Goal: Navigation & Orientation: Find specific page/section

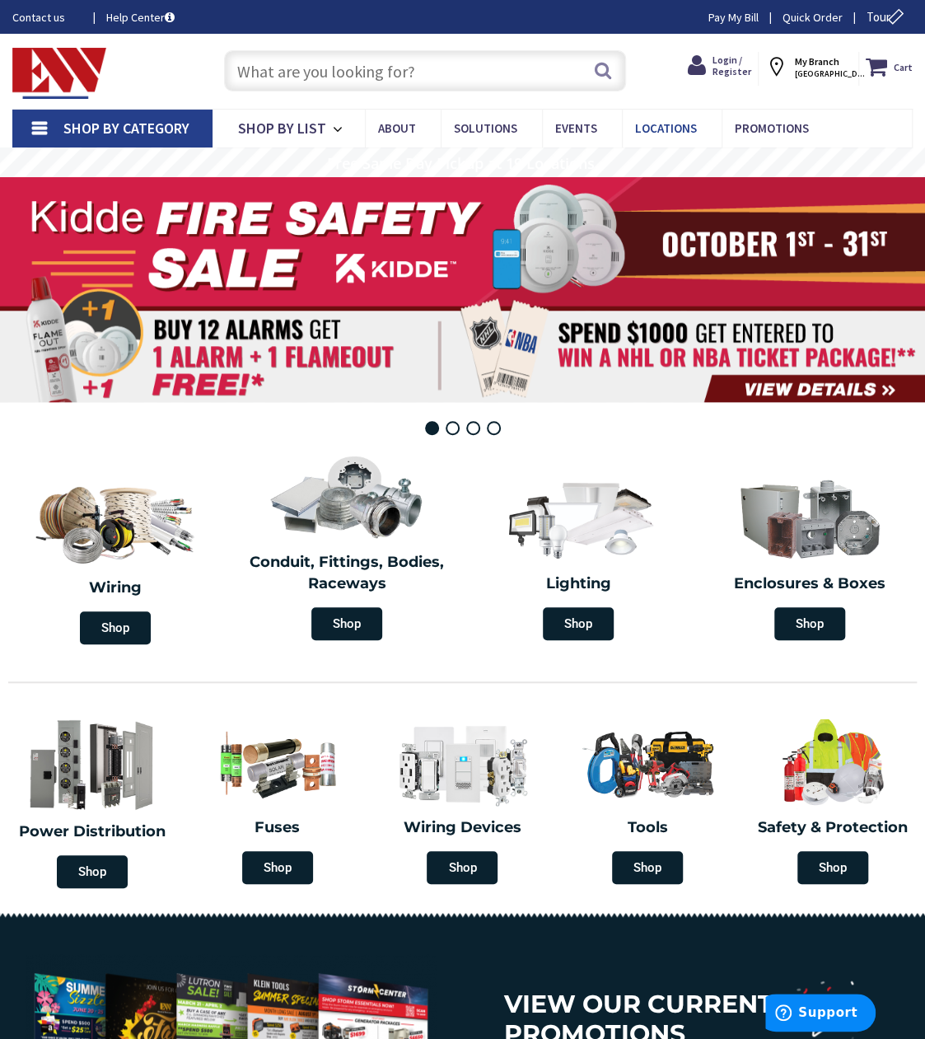
click at [651, 128] on span "Locations" at bounding box center [666, 128] width 62 height 16
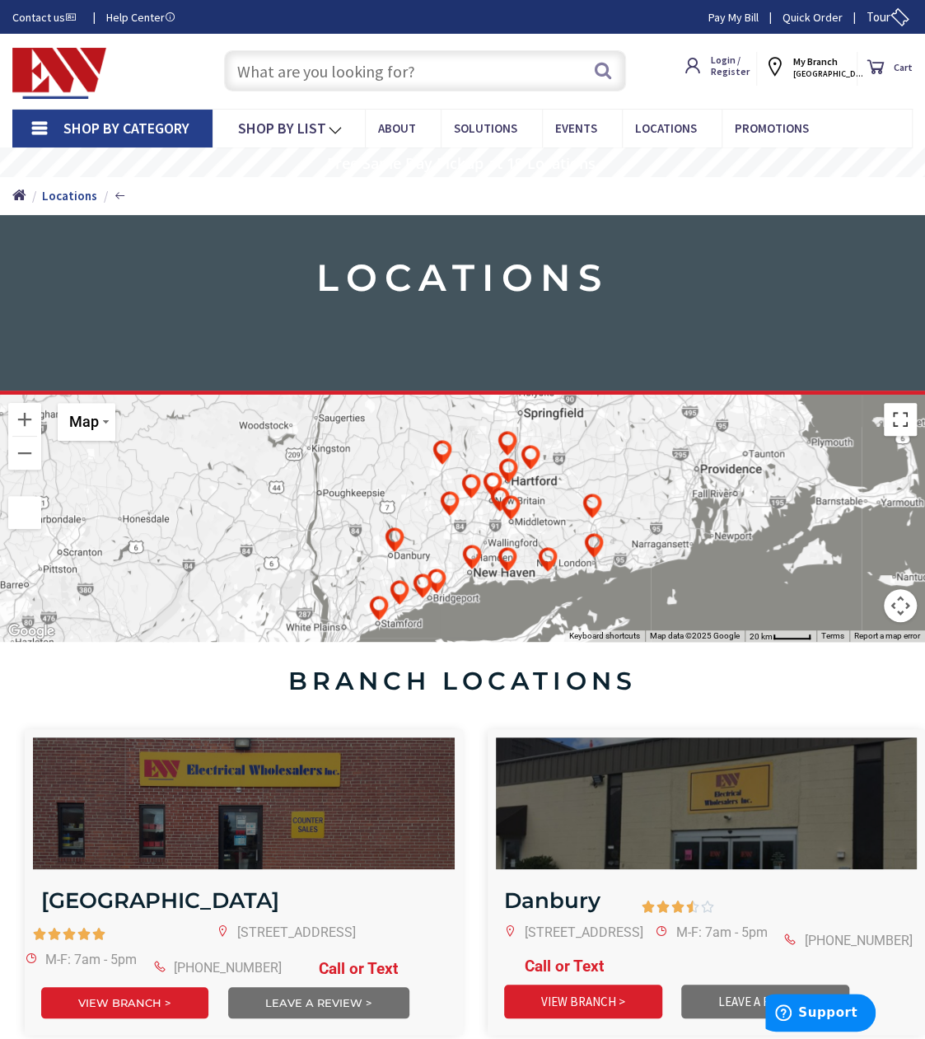
click at [906, 422] on button "Toggle fullscreen view" at bounding box center [900, 419] width 33 height 33
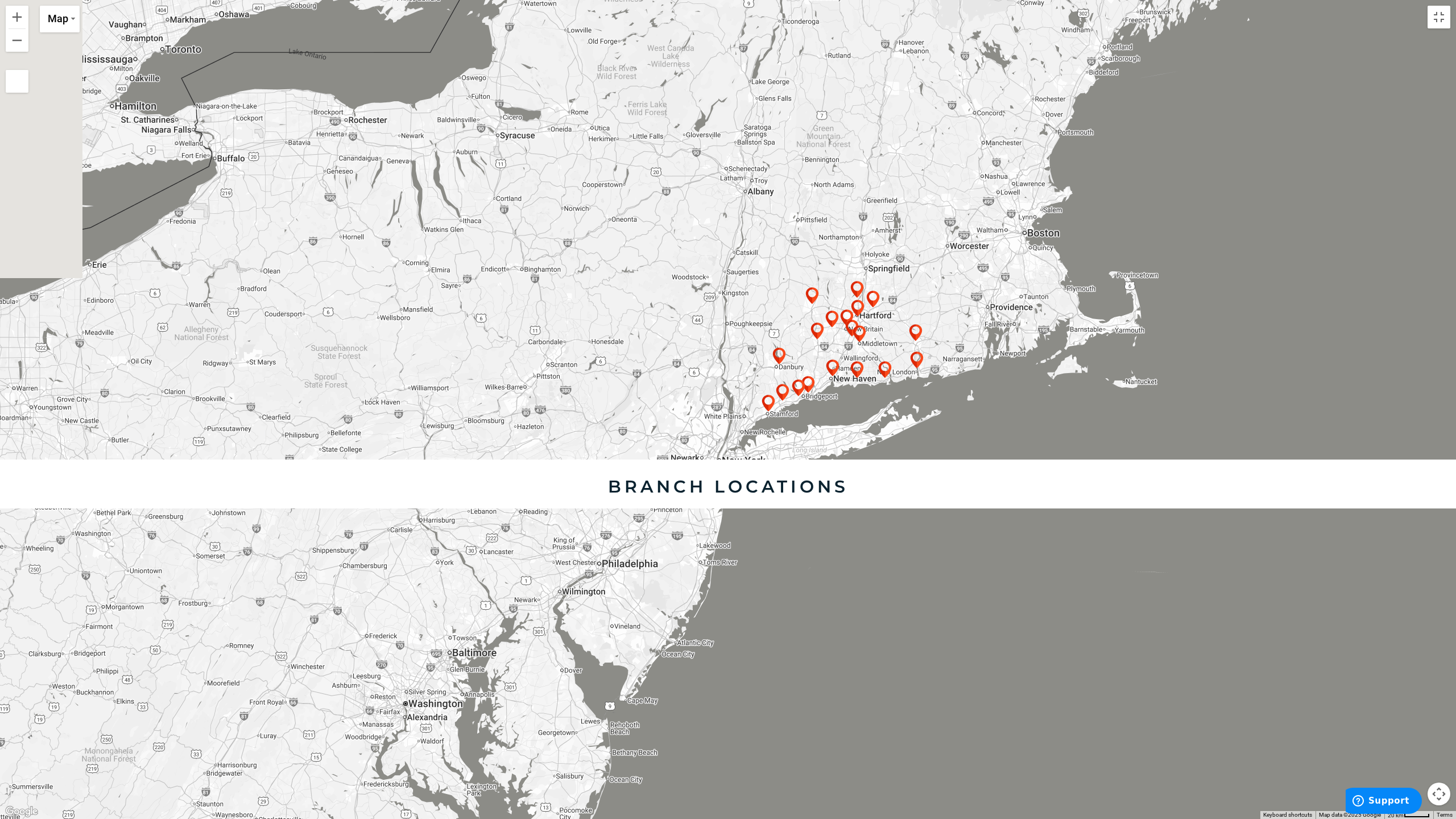
drag, startPoint x: 388, startPoint y: 575, endPoint x: 528, endPoint y: 447, distance: 189.7
click at [528, 447] on div at bounding box center [728, 410] width 1456 height 819
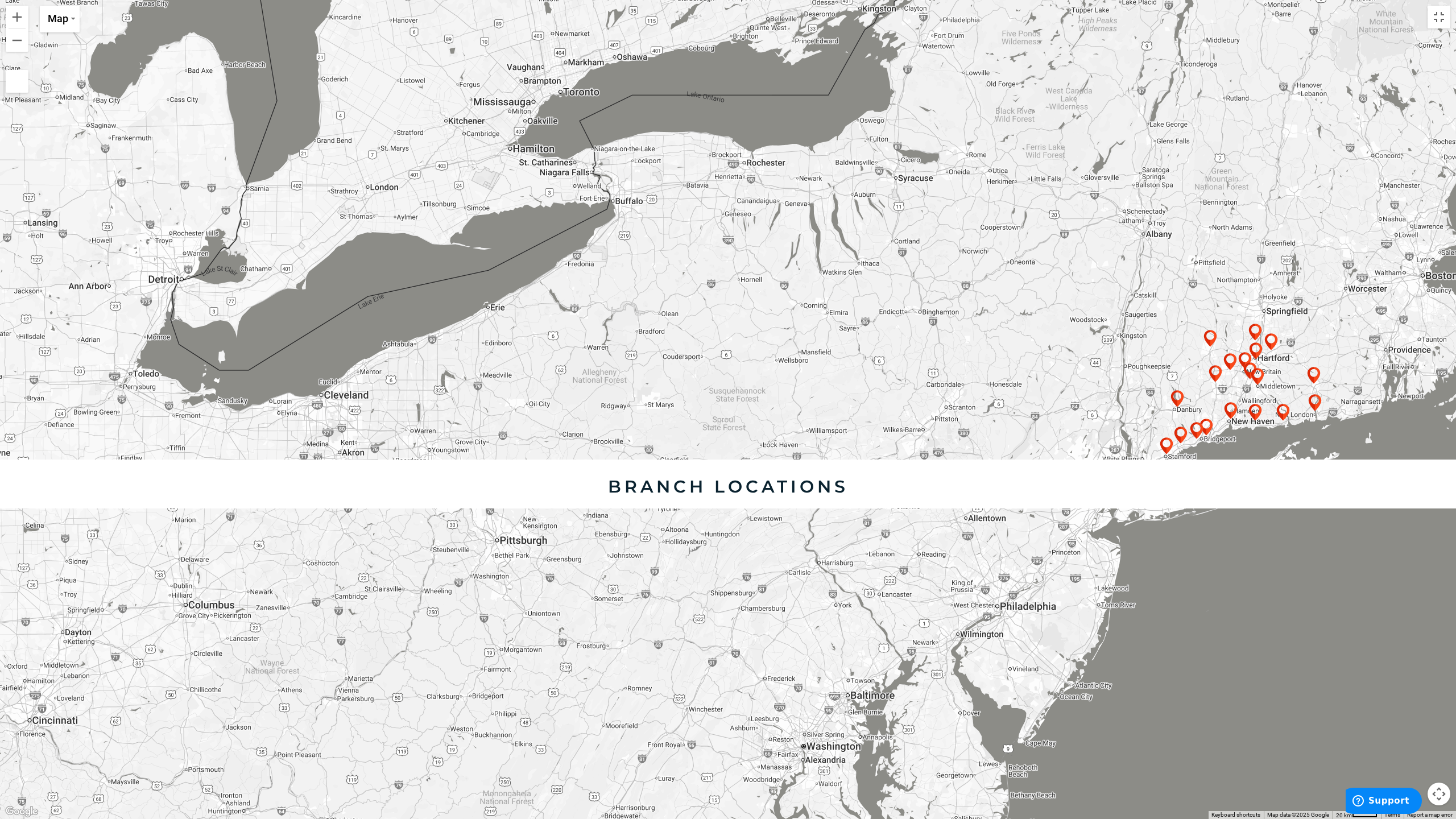
drag, startPoint x: 232, startPoint y: 502, endPoint x: 738, endPoint y: 395, distance: 517.2
click at [638, 410] on div at bounding box center [728, 410] width 1456 height 819
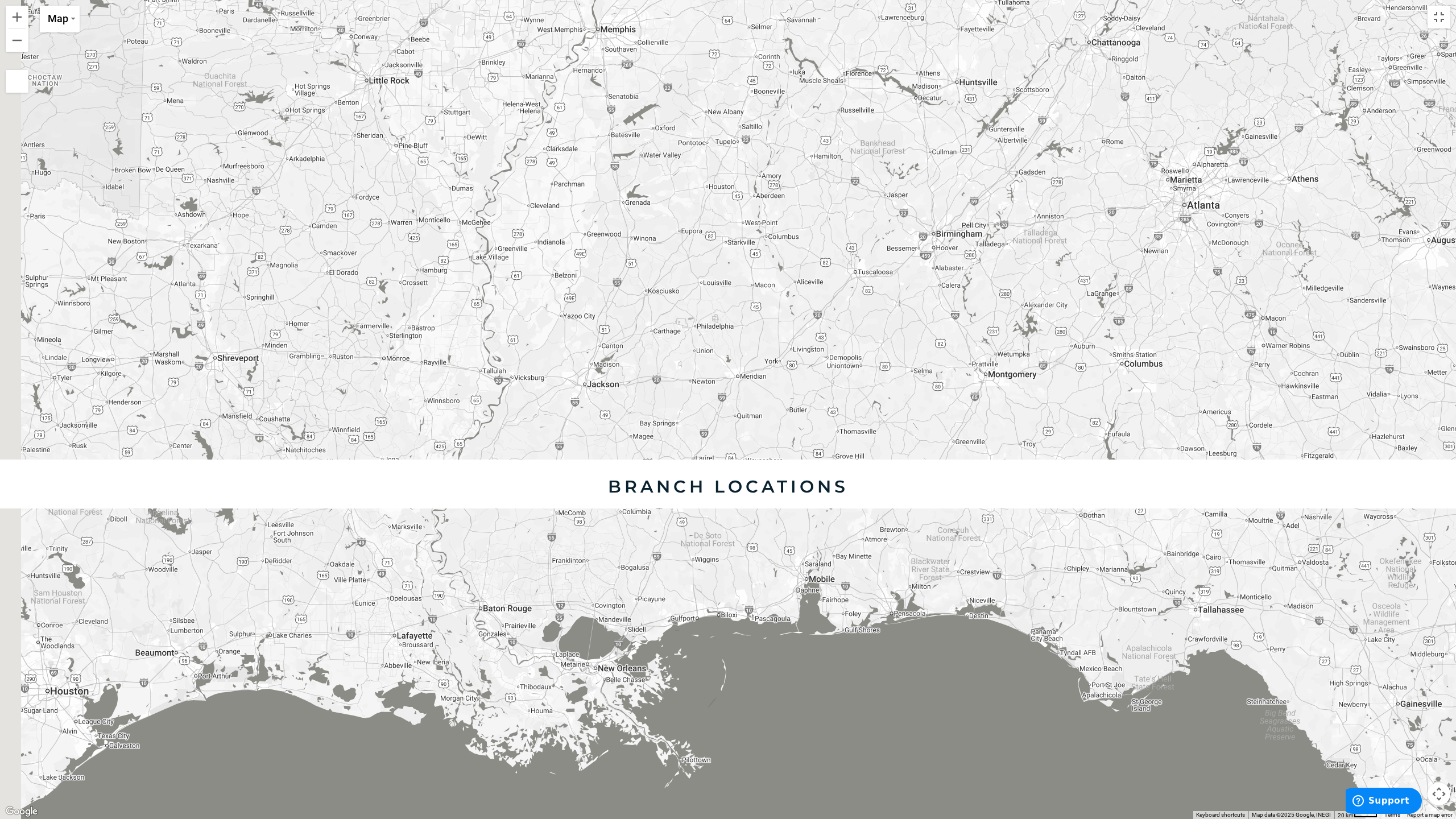
drag, startPoint x: 535, startPoint y: 591, endPoint x: 1227, endPoint y: 298, distance: 751.5
click at [638, 307] on div at bounding box center [728, 410] width 1456 height 819
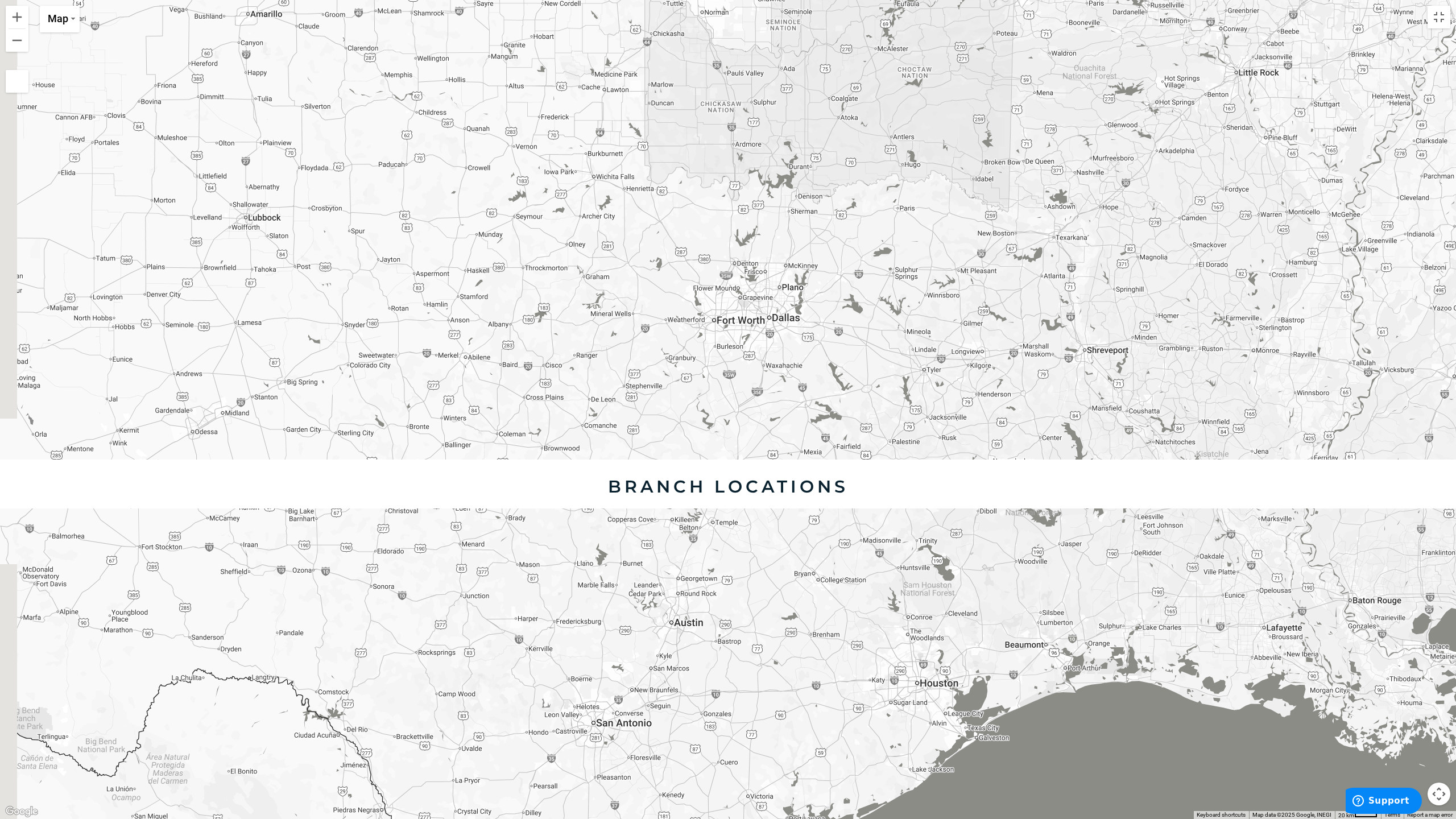
drag, startPoint x: 405, startPoint y: 290, endPoint x: 986, endPoint y: 320, distance: 581.8
click at [638, 320] on div at bounding box center [728, 410] width 1456 height 819
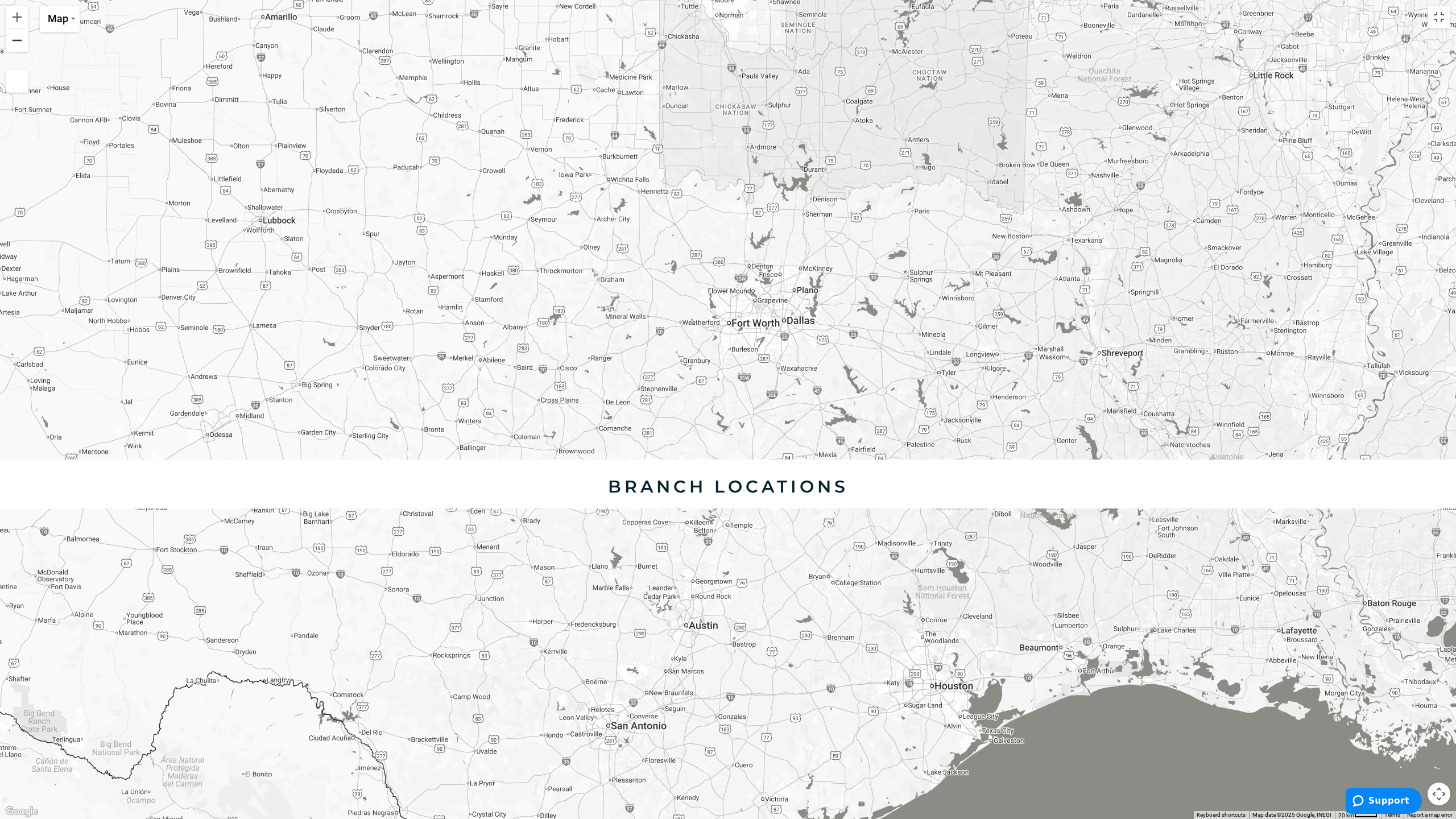
click at [19, 39] on button "Zoom out" at bounding box center [17, 40] width 23 height 23
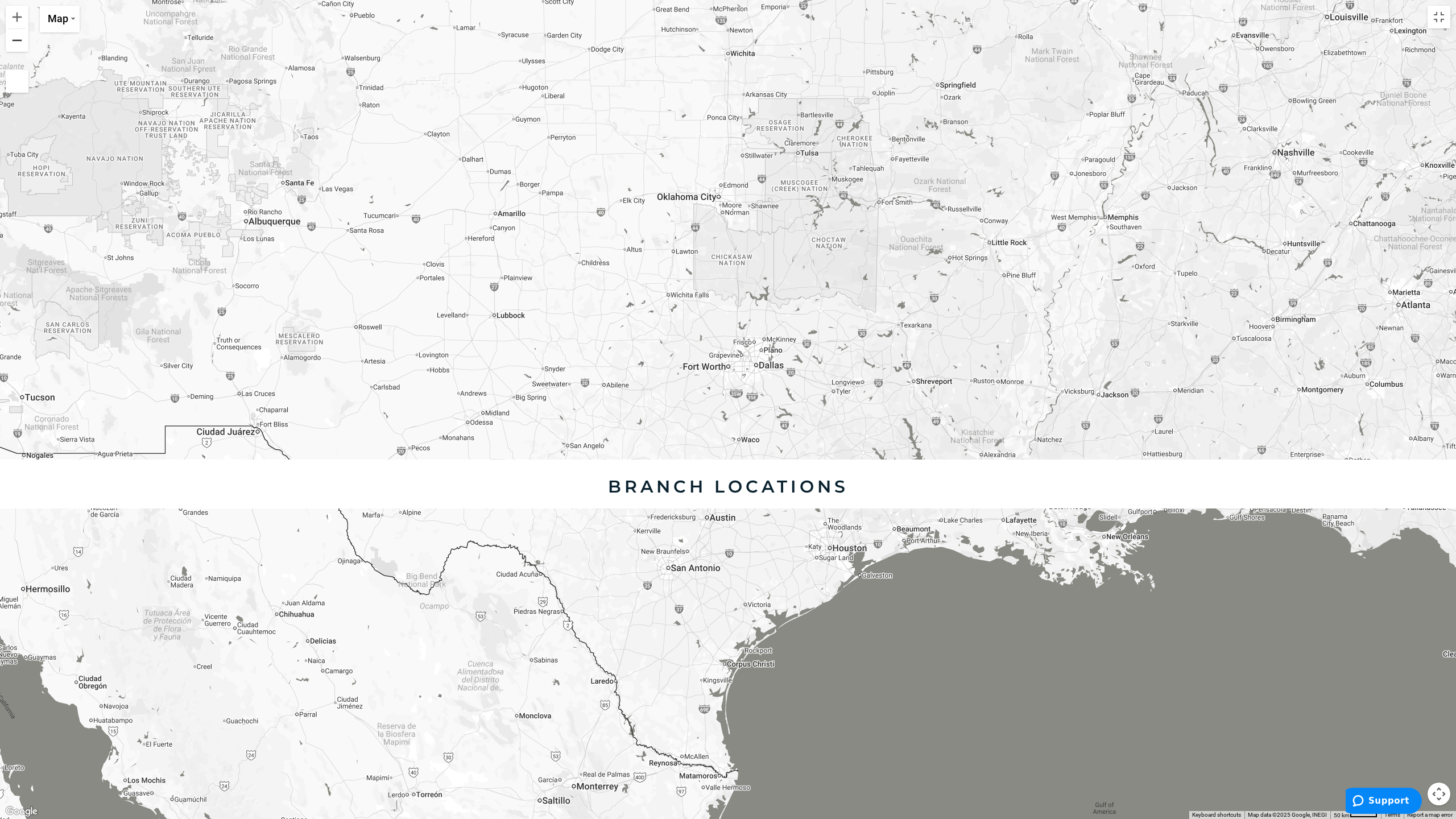
click at [19, 39] on button "Zoom out" at bounding box center [17, 40] width 23 height 23
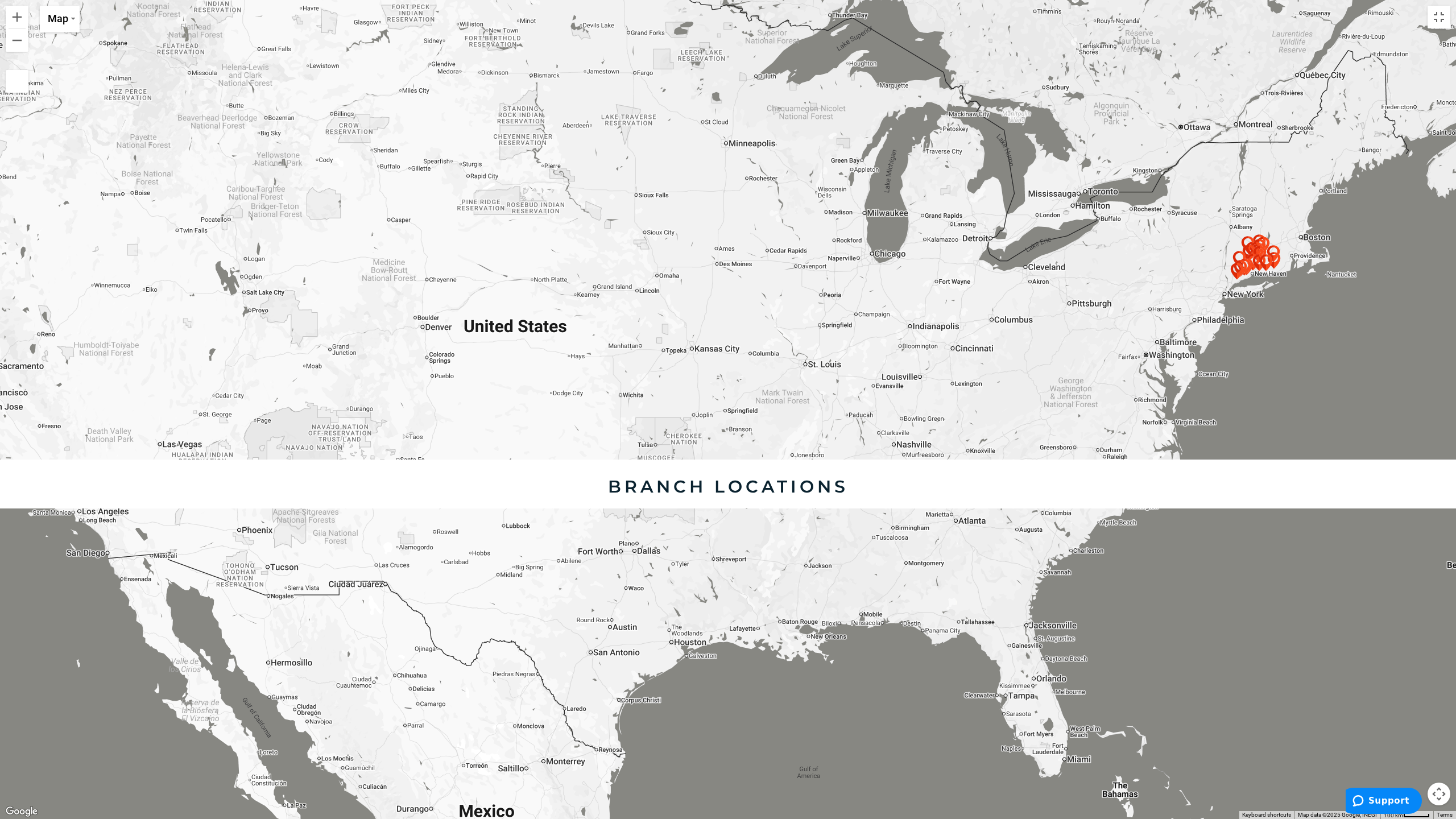
drag, startPoint x: 573, startPoint y: 173, endPoint x: 466, endPoint y: 338, distance: 196.7
click at [466, 338] on div at bounding box center [728, 410] width 1456 height 819
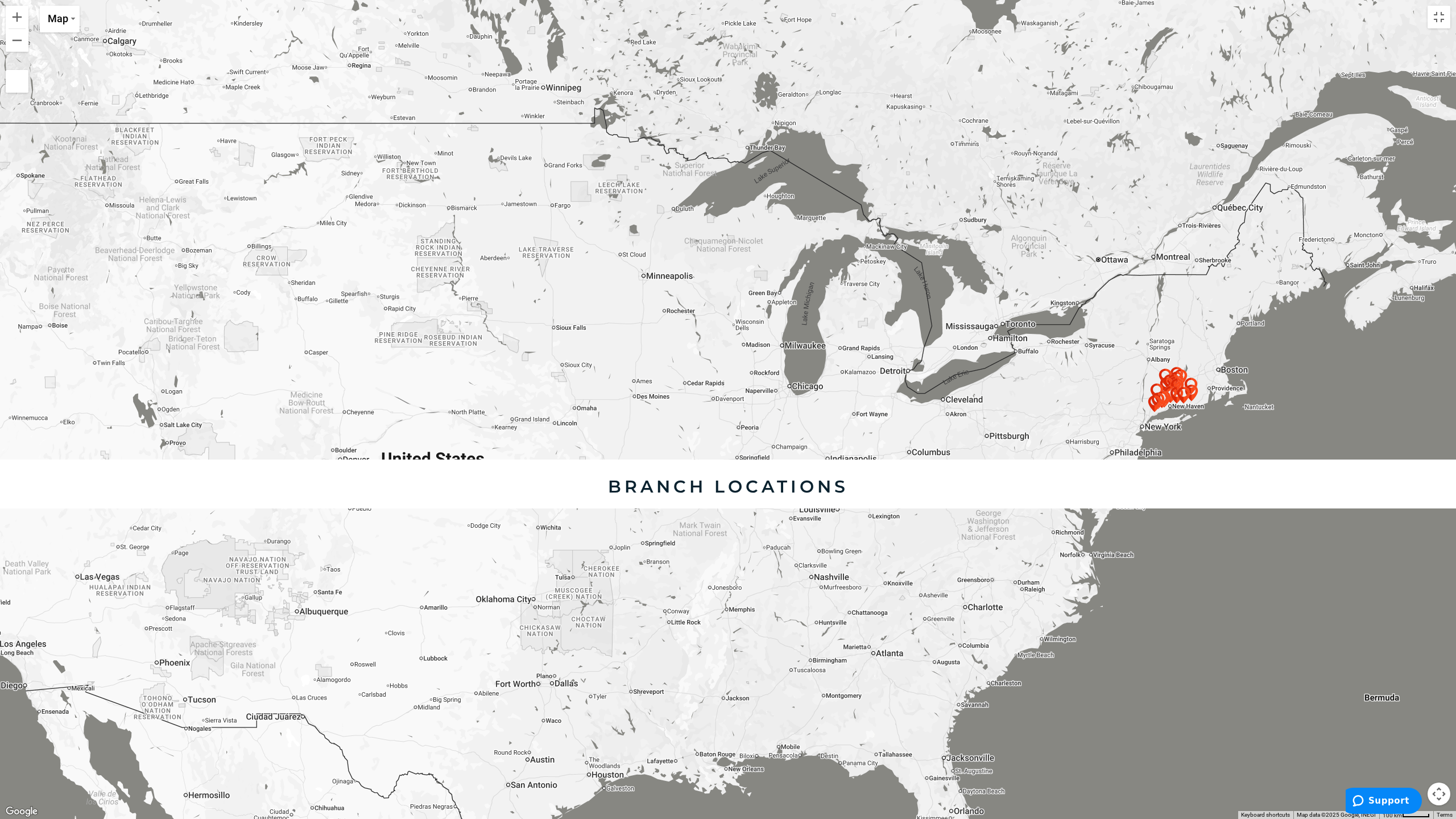
drag, startPoint x: 766, startPoint y: 293, endPoint x: 526, endPoint y: 459, distance: 291.8
click at [548, 461] on div at bounding box center [728, 410] width 1456 height 819
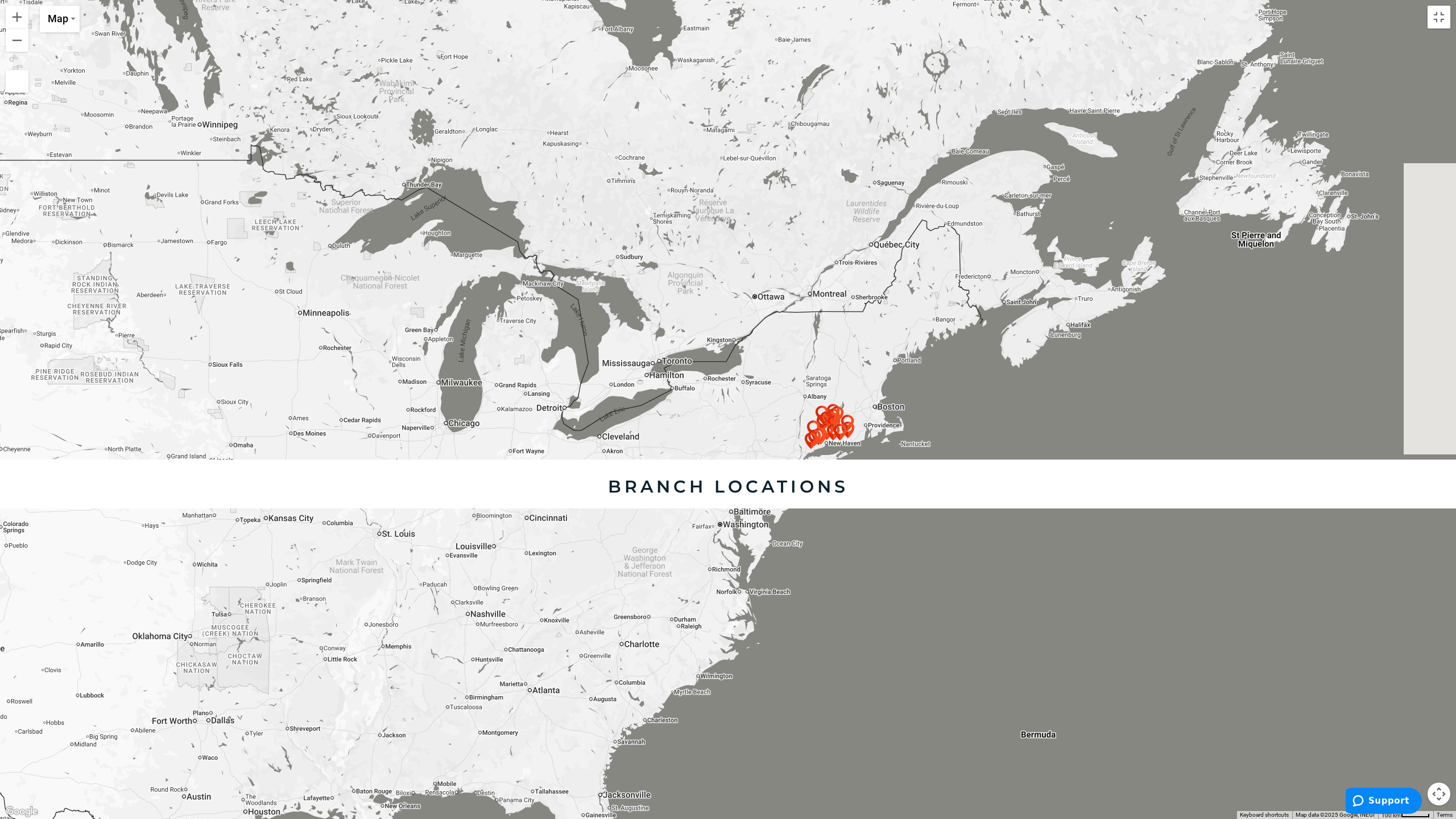
drag, startPoint x: 656, startPoint y: 470, endPoint x: 591, endPoint y: 470, distance: 65.0
click at [591, 470] on div at bounding box center [728, 410] width 1456 height 819
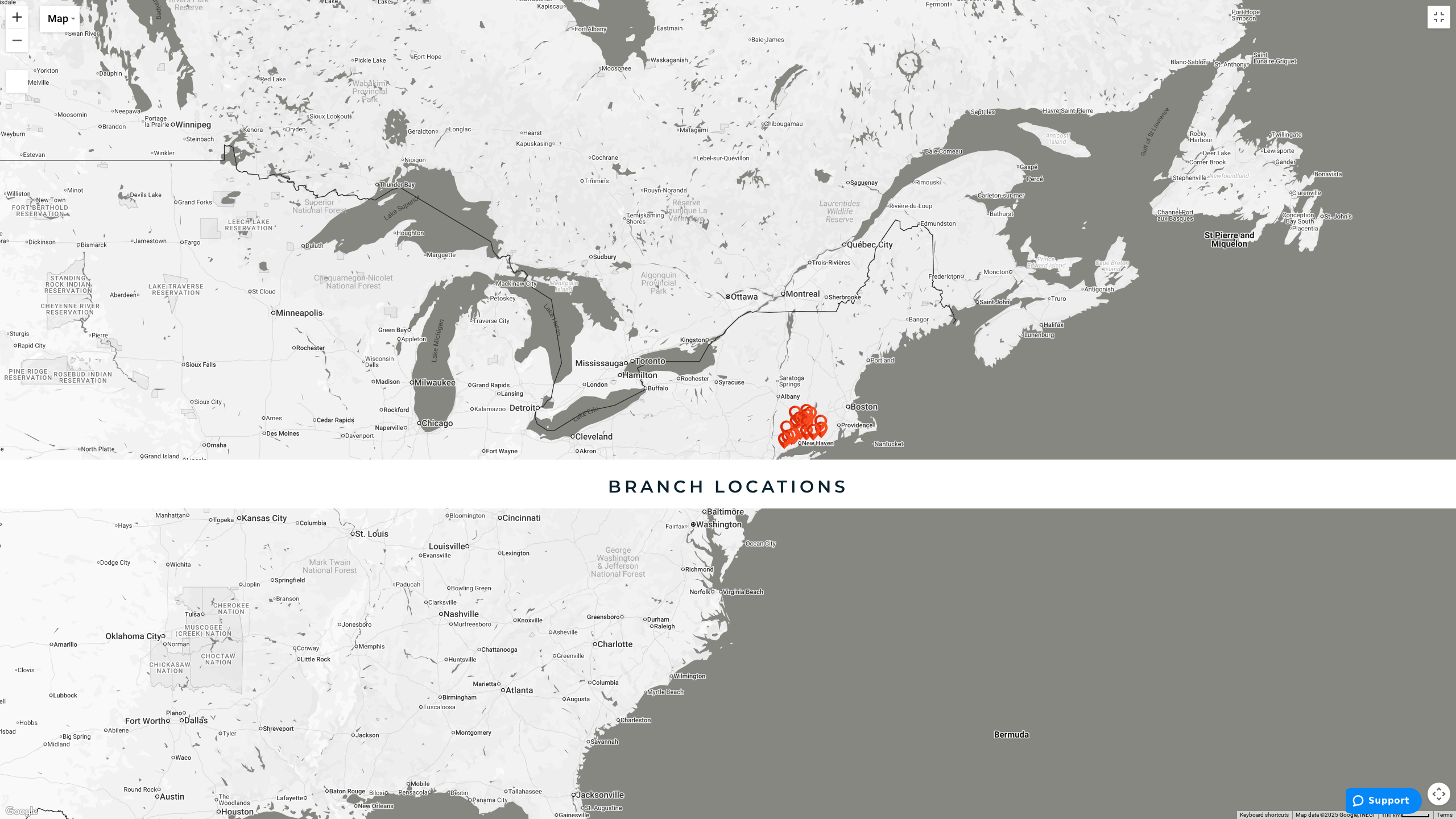
click at [16, 16] on button "Zoom in" at bounding box center [17, 17] width 23 height 23
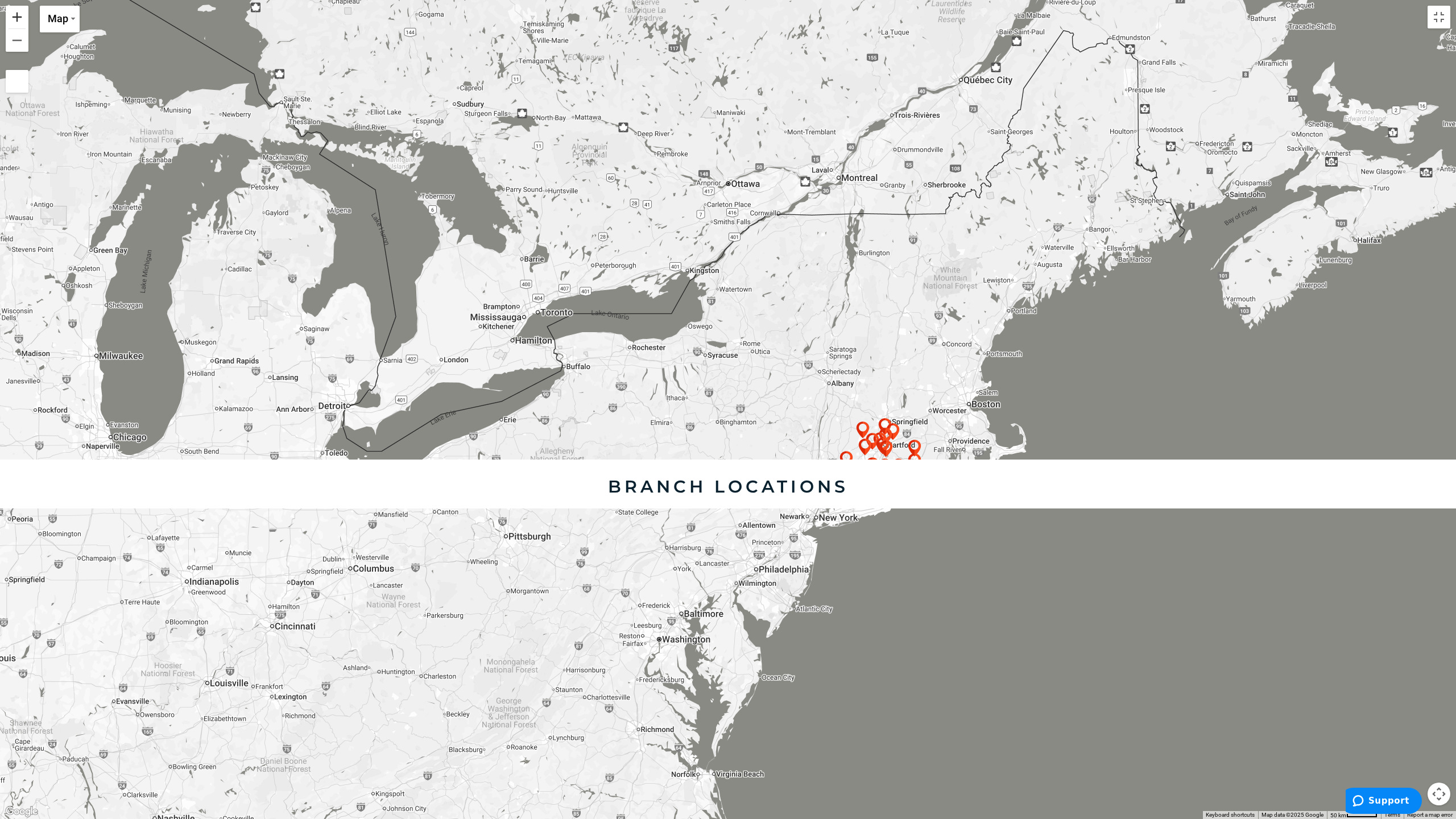
click at [16, 16] on button "Zoom in" at bounding box center [17, 17] width 23 height 23
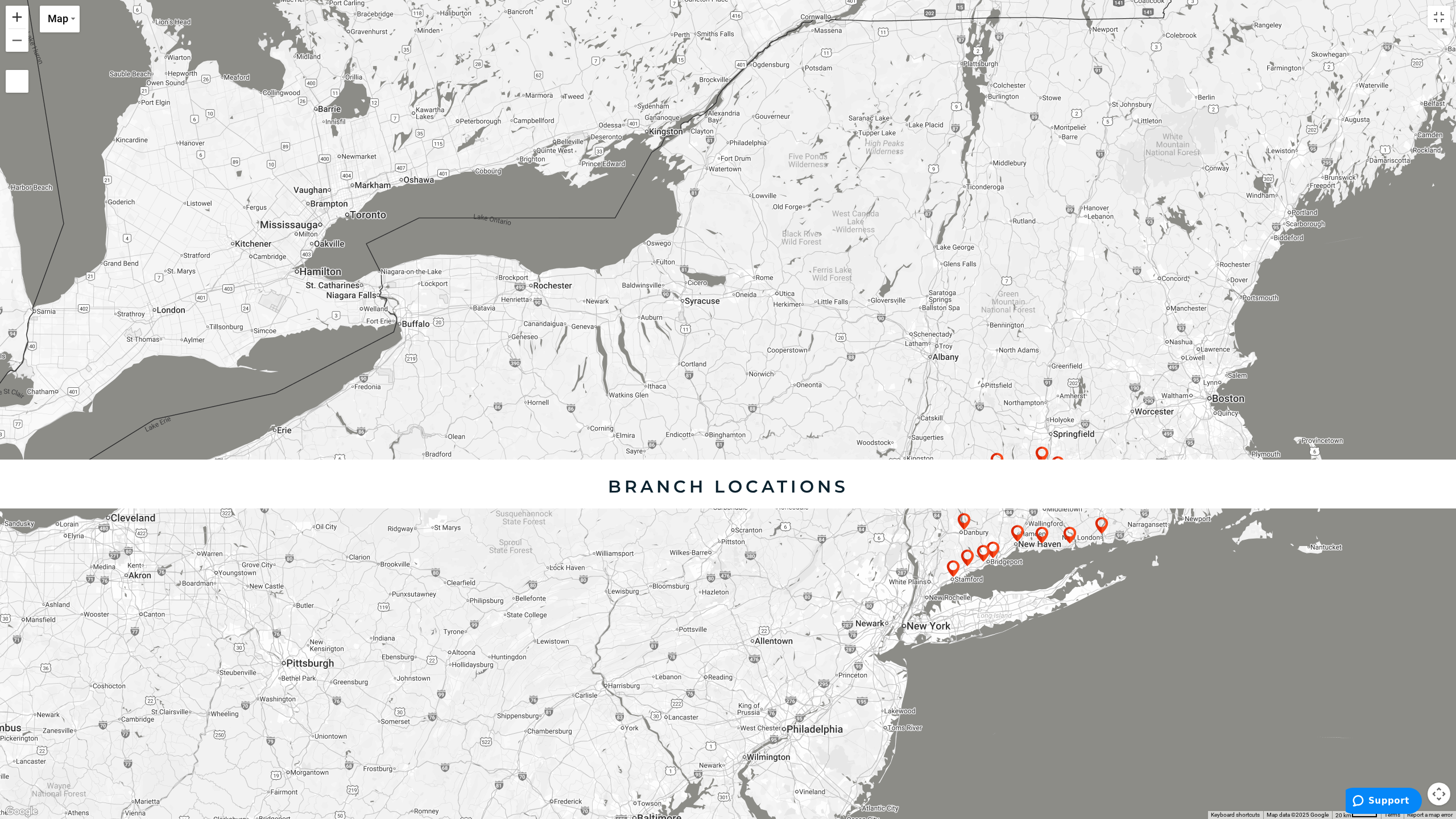
click at [16, 16] on button "Zoom in" at bounding box center [17, 17] width 23 height 23
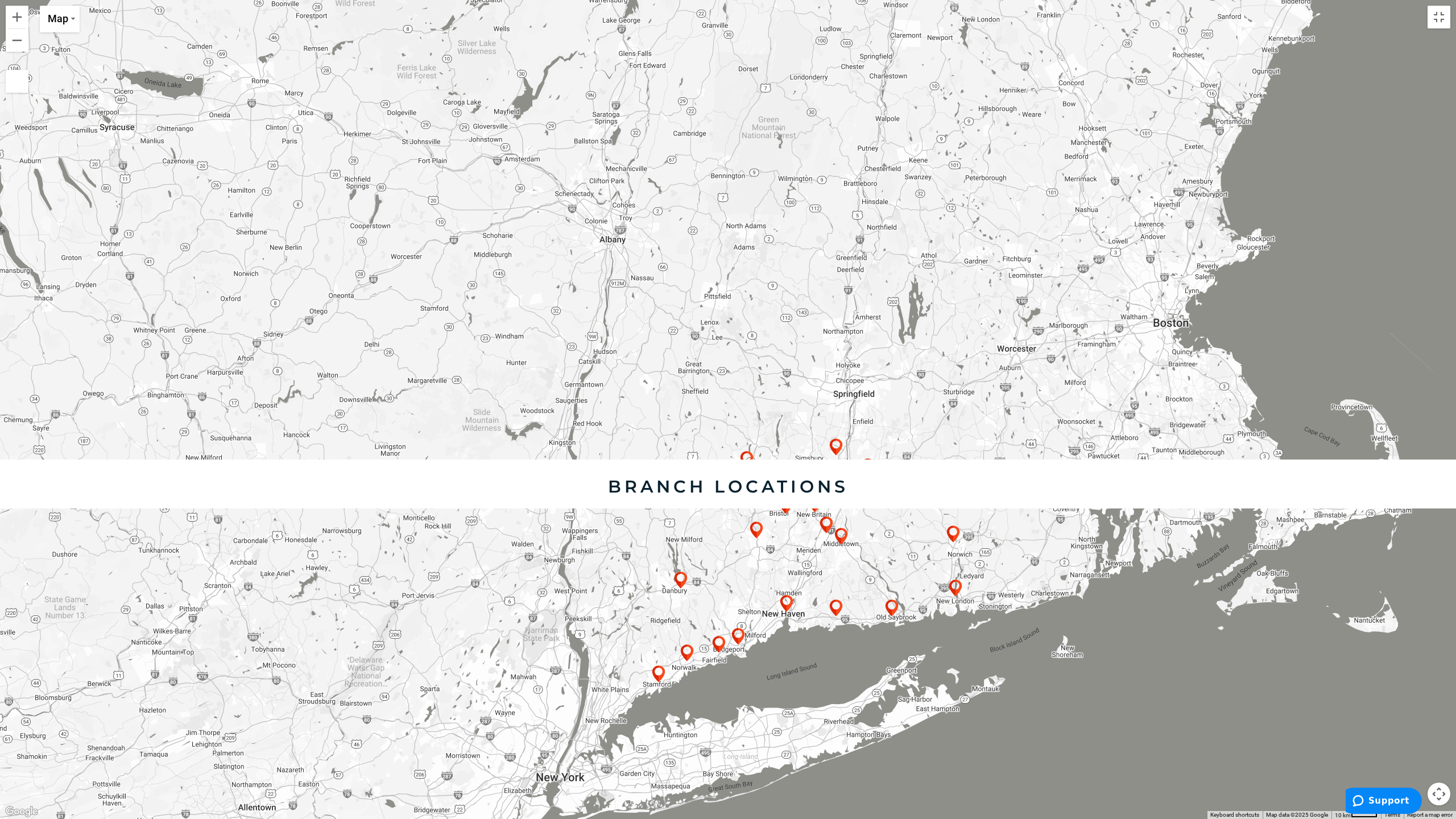
drag, startPoint x: 830, startPoint y: 275, endPoint x: 283, endPoint y: 202, distance: 551.8
click at [285, 202] on div at bounding box center [728, 410] width 1456 height 819
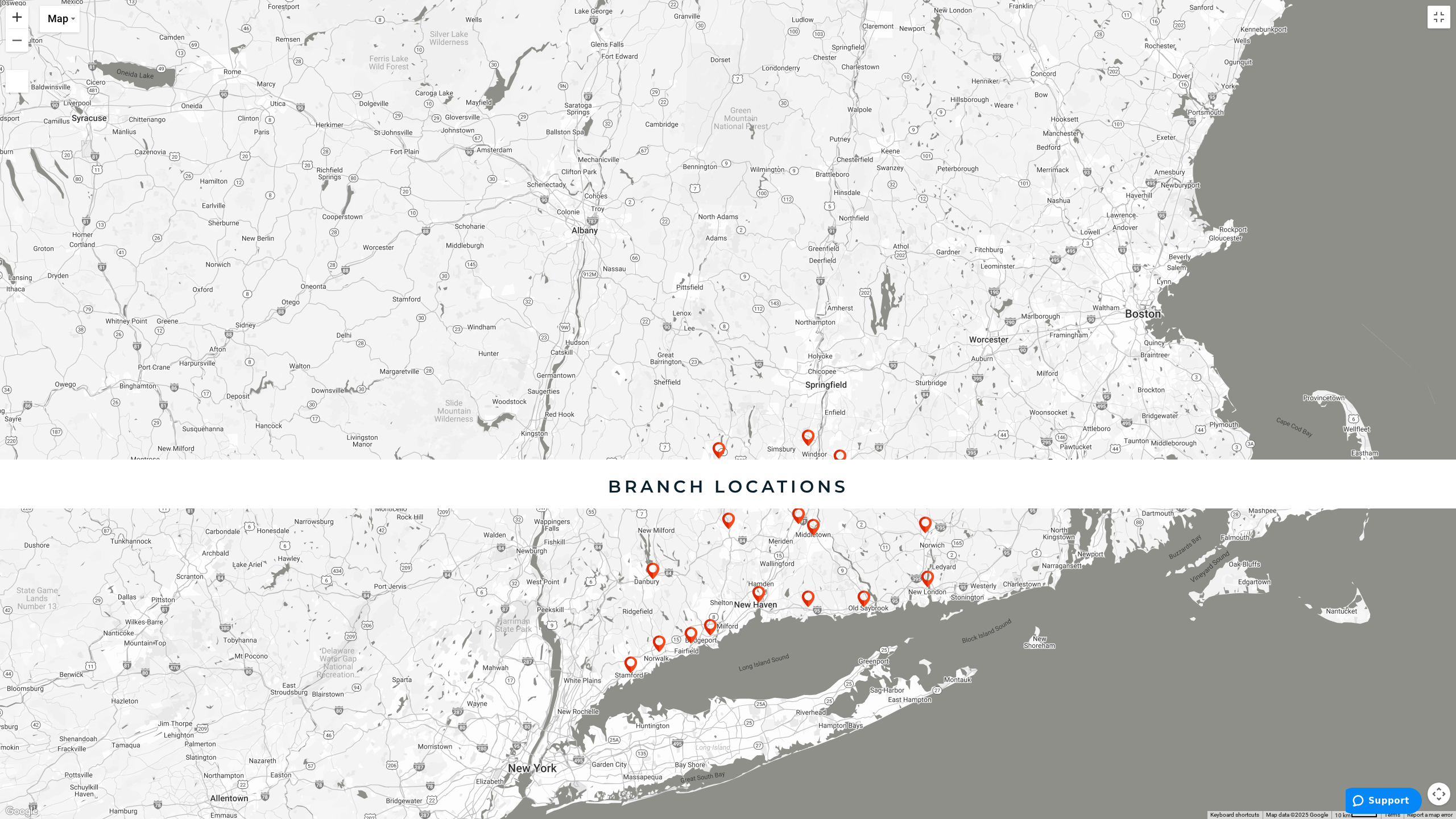
click at [18, 12] on button "Zoom in" at bounding box center [17, 17] width 23 height 23
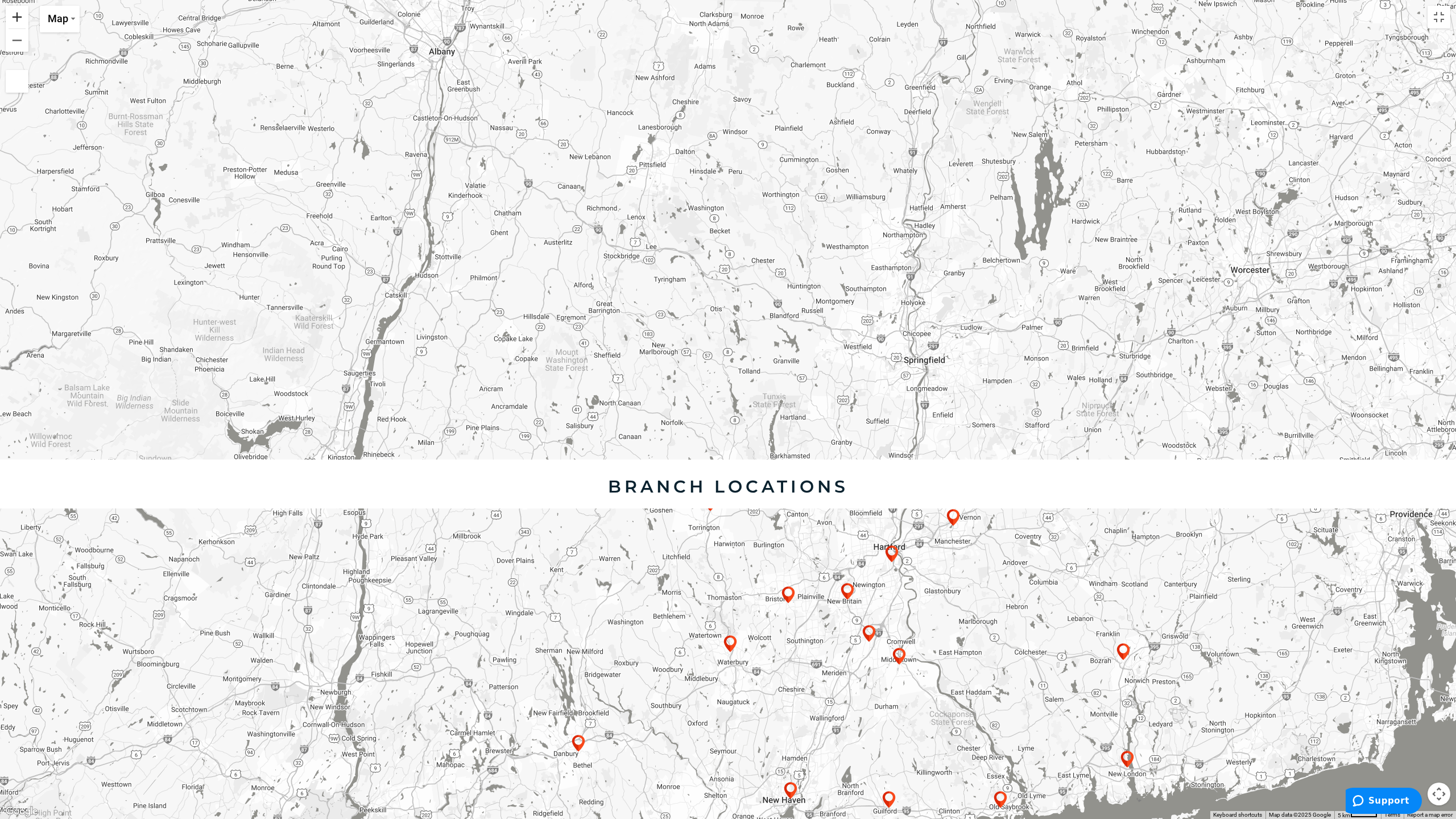
click at [18, 12] on button "Zoom in" at bounding box center [17, 17] width 23 height 23
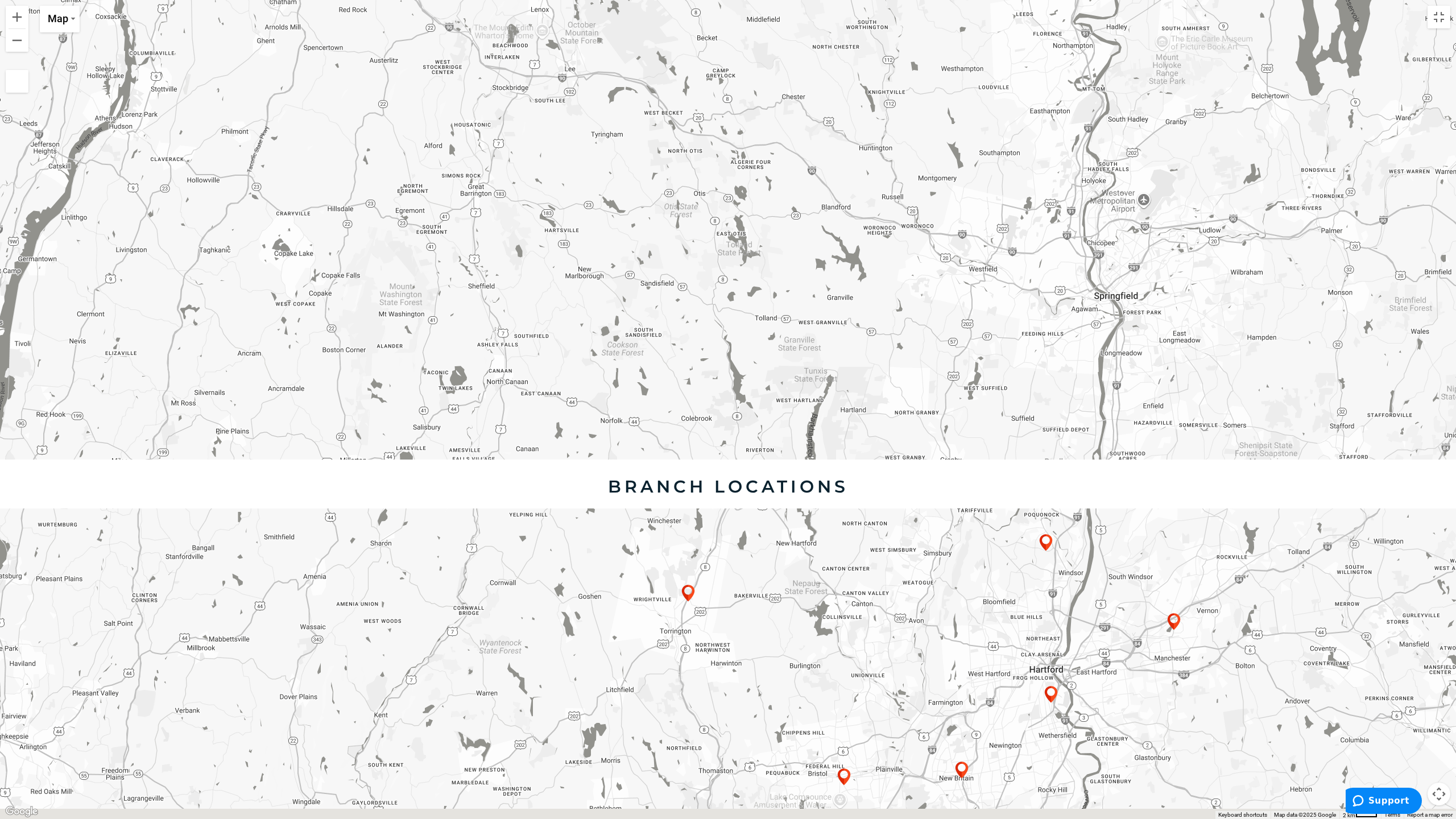
drag, startPoint x: 843, startPoint y: 420, endPoint x: 754, endPoint y: 253, distance: 189.2
click at [638, 263] on div at bounding box center [728, 410] width 1456 height 819
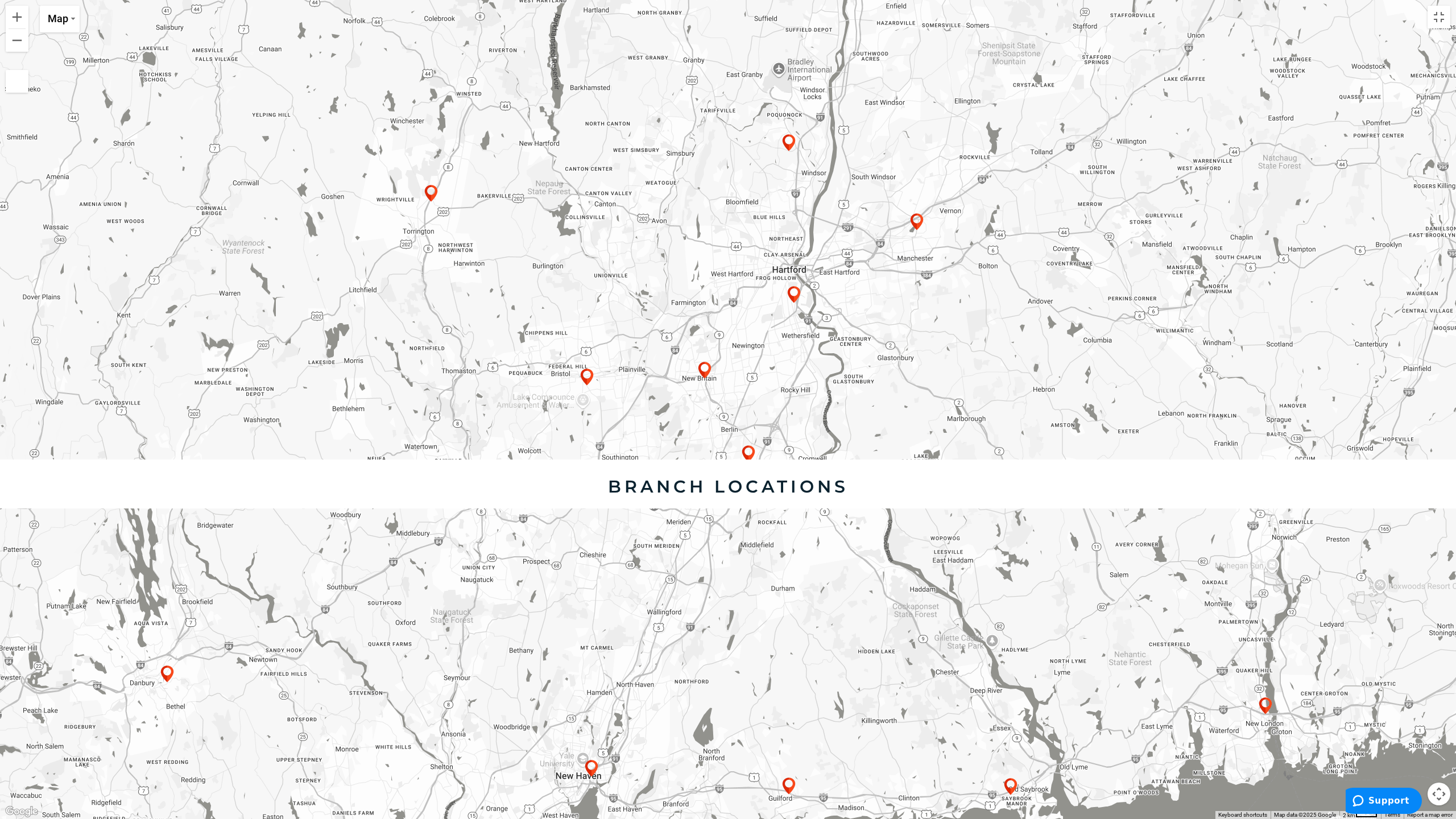
drag, startPoint x: 1181, startPoint y: 530, endPoint x: 1107, endPoint y: 456, distance: 104.7
click at [638, 456] on div at bounding box center [728, 410] width 1456 height 819
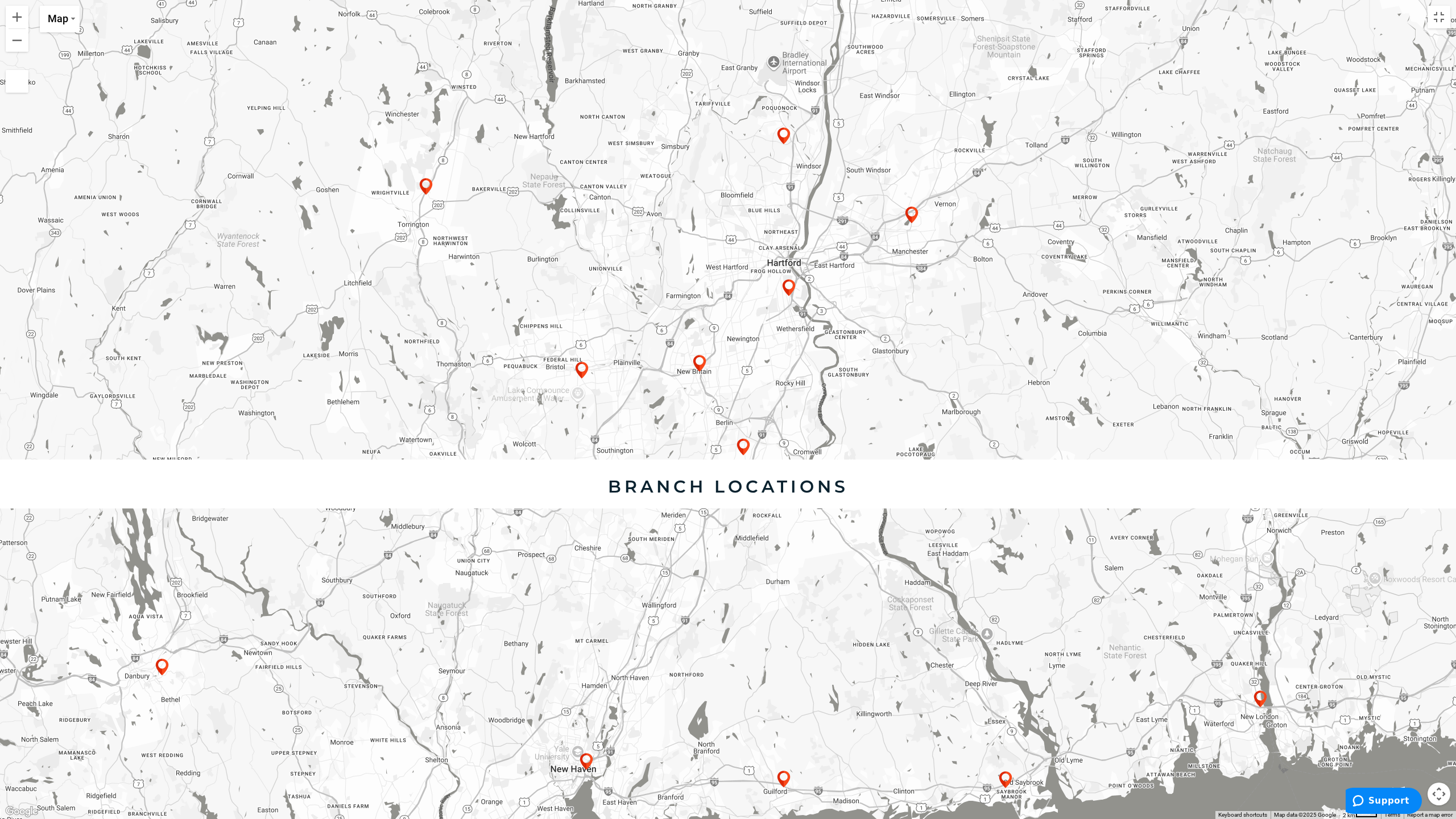
click at [638, 441] on img at bounding box center [743, 447] width 23 height 23
click at [638, 487] on img at bounding box center [803, 493] width 23 height 23
click at [638, 399] on button "Close" at bounding box center [866, 410] width 28 height 28
click at [638, 17] on button "Toggle fullscreen view" at bounding box center [1439, 17] width 23 height 23
